Goal: Find specific page/section: Find specific page/section

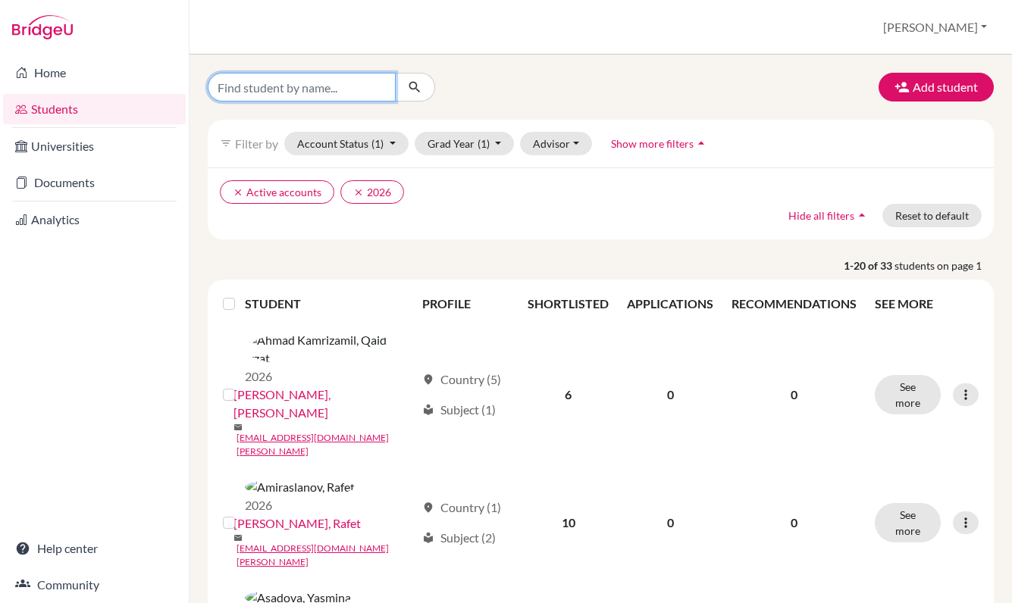
click at [355, 93] on input "Find student by name..." at bounding box center [302, 87] width 188 height 29
type input "Jubin"
click button "submit" at bounding box center [415, 87] width 40 height 29
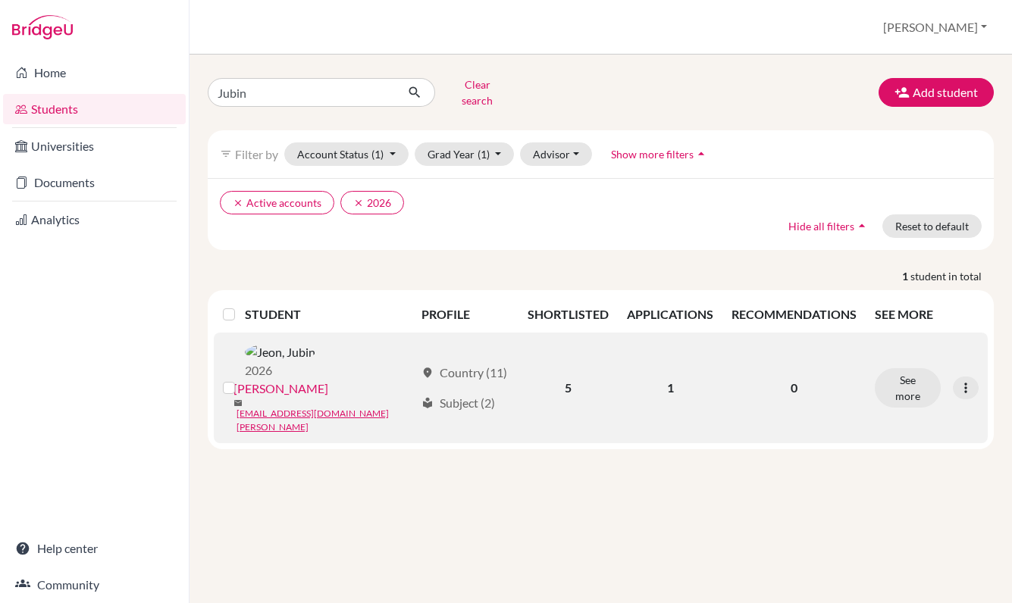
click at [321, 380] on link "[PERSON_NAME]" at bounding box center [280, 389] width 95 height 18
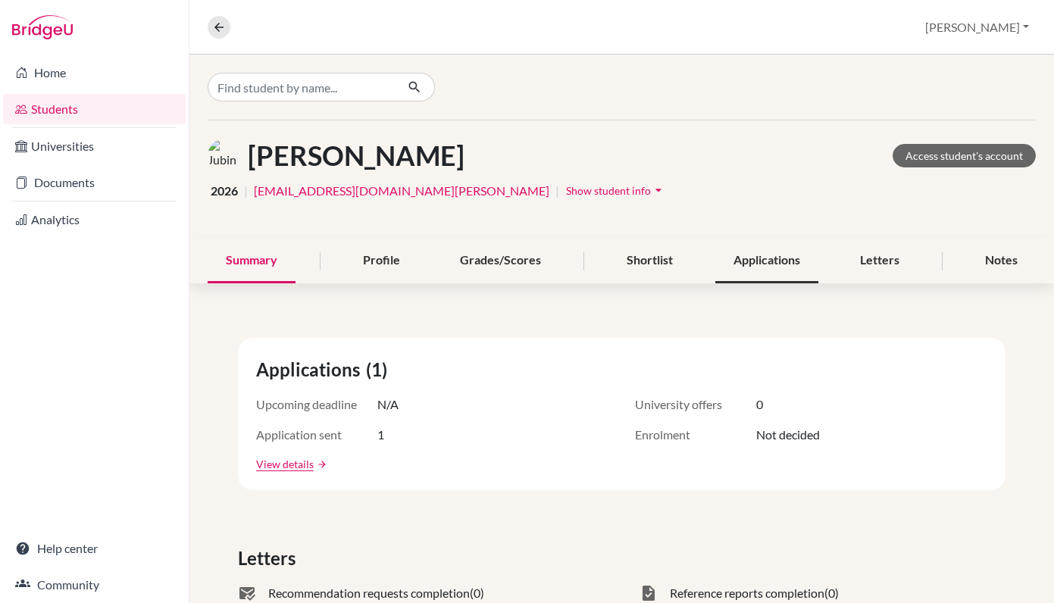
click at [762, 267] on div "Applications" at bounding box center [766, 261] width 103 height 45
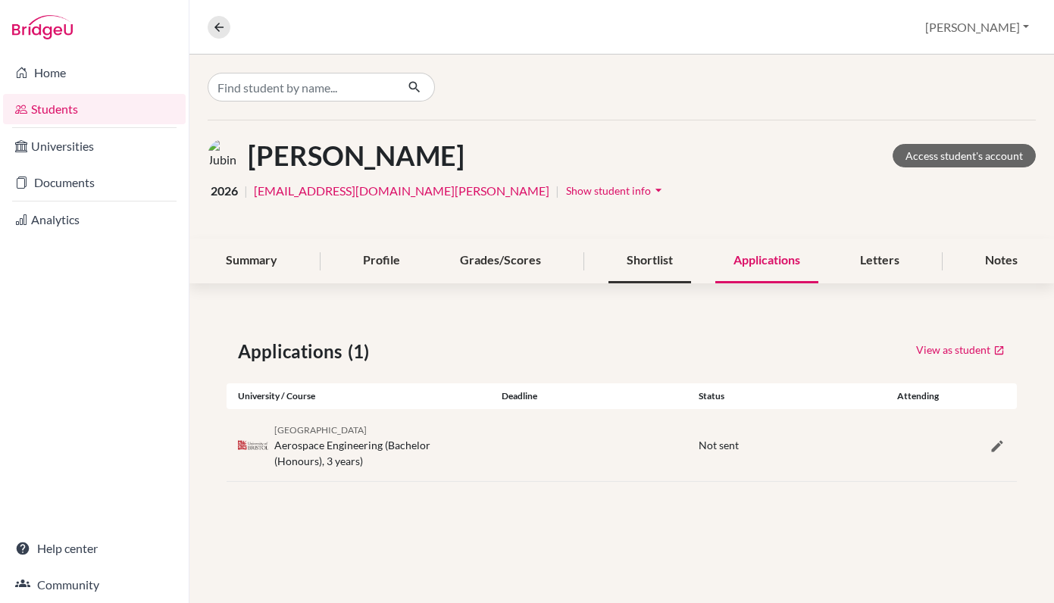
click at [631, 264] on div "Shortlist" at bounding box center [649, 261] width 83 height 45
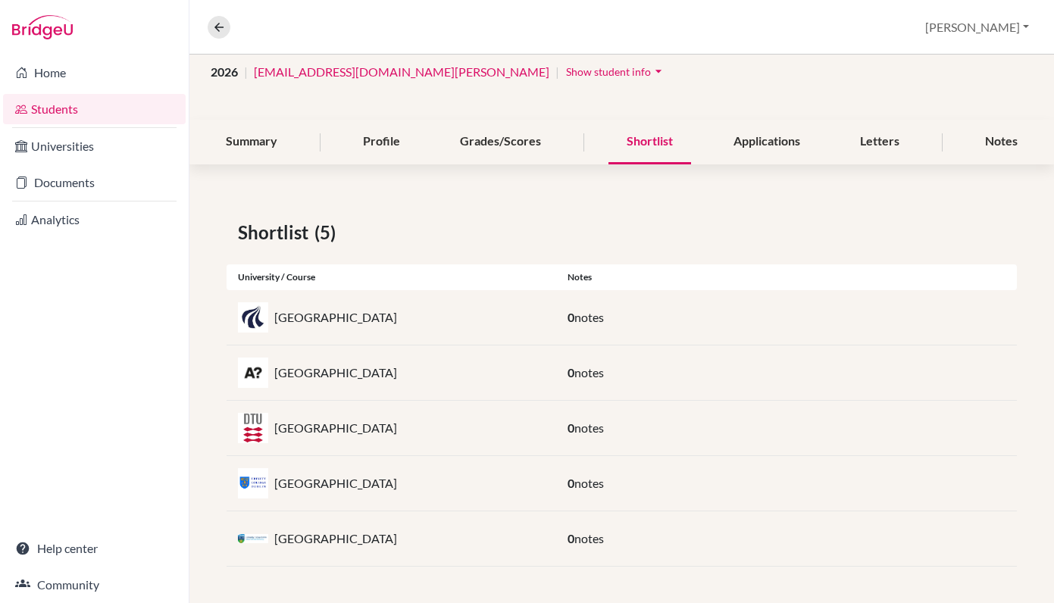
scroll to position [119, 0]
